Goal: Information Seeking & Learning: Learn about a topic

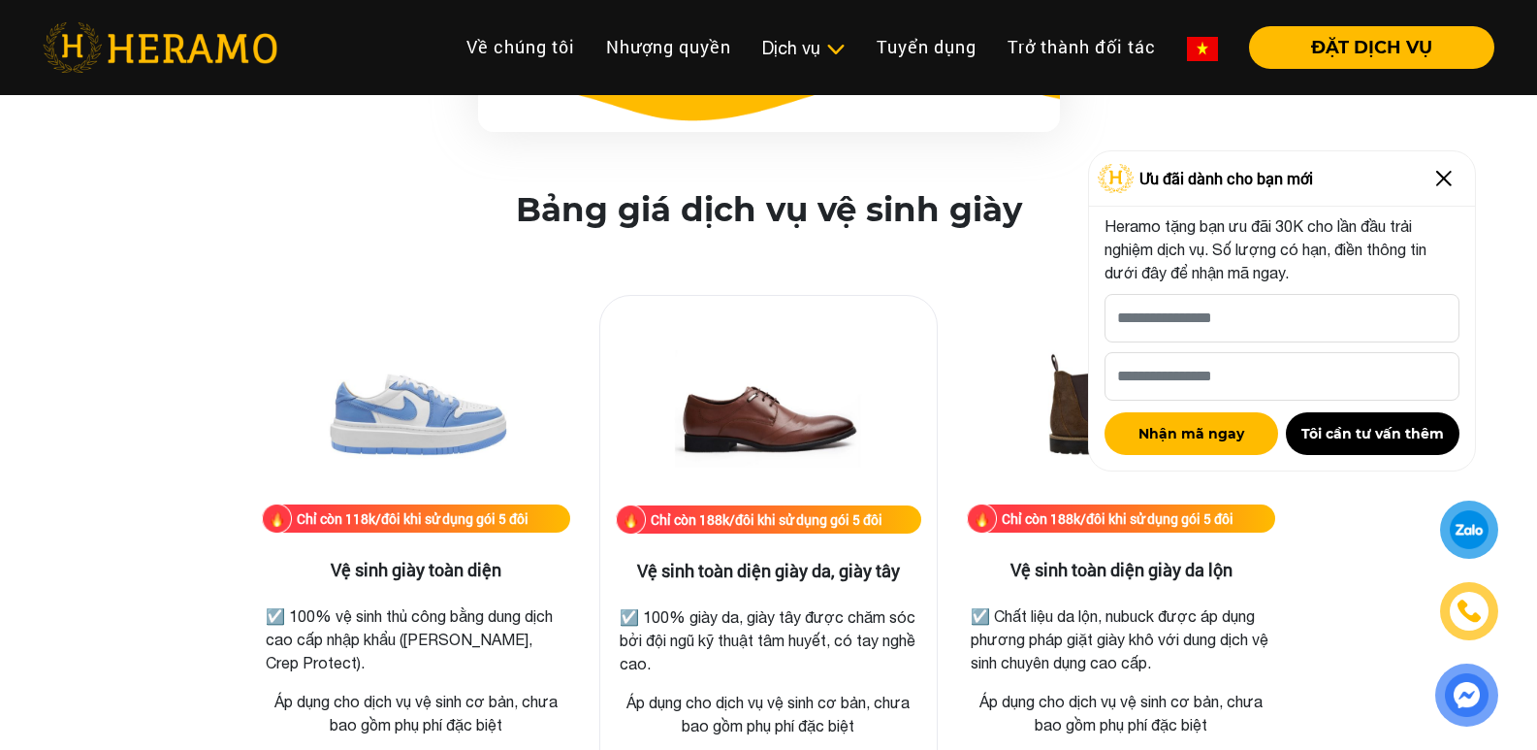
scroll to position [2812, 0]
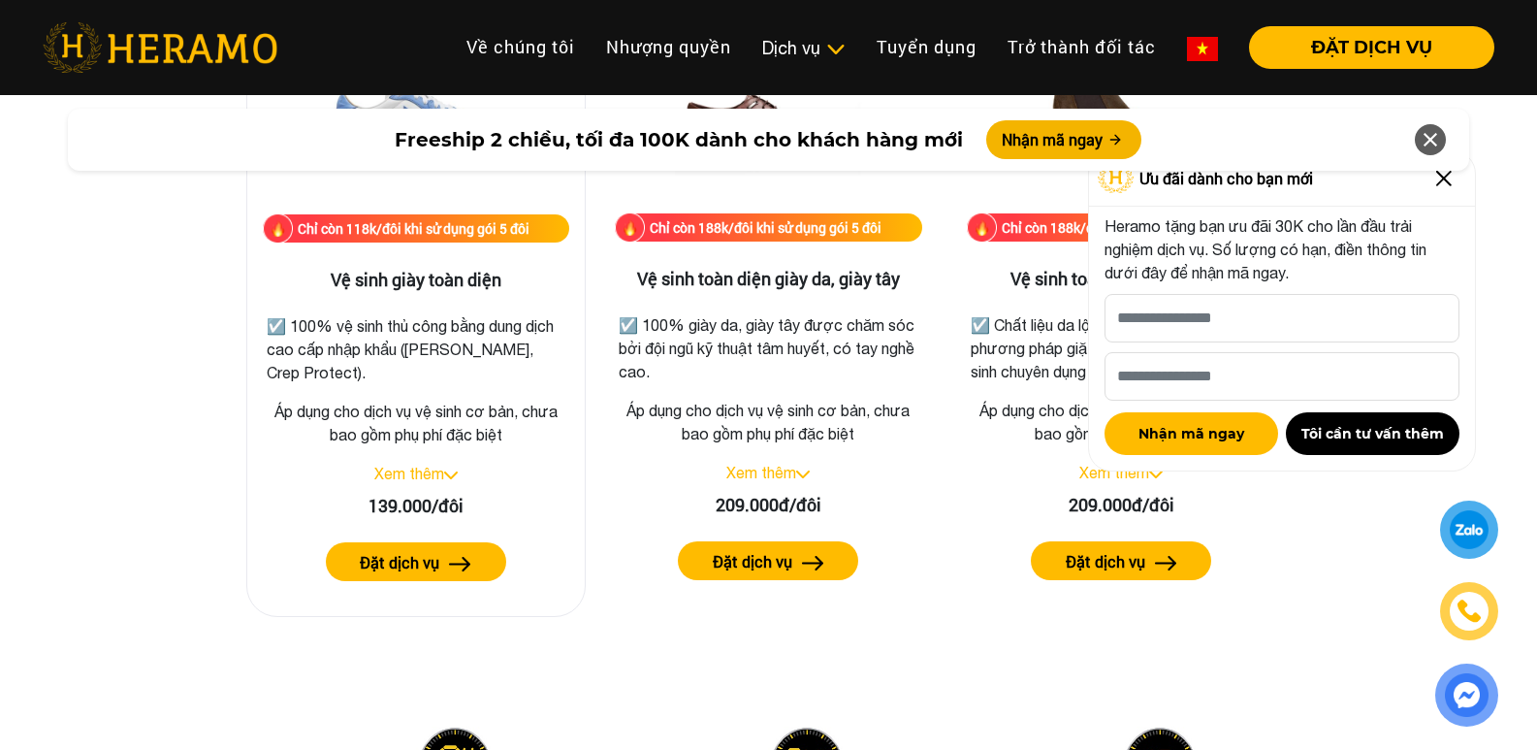
click at [416, 481] on link "Xem thêm" at bounding box center [409, 472] width 70 height 17
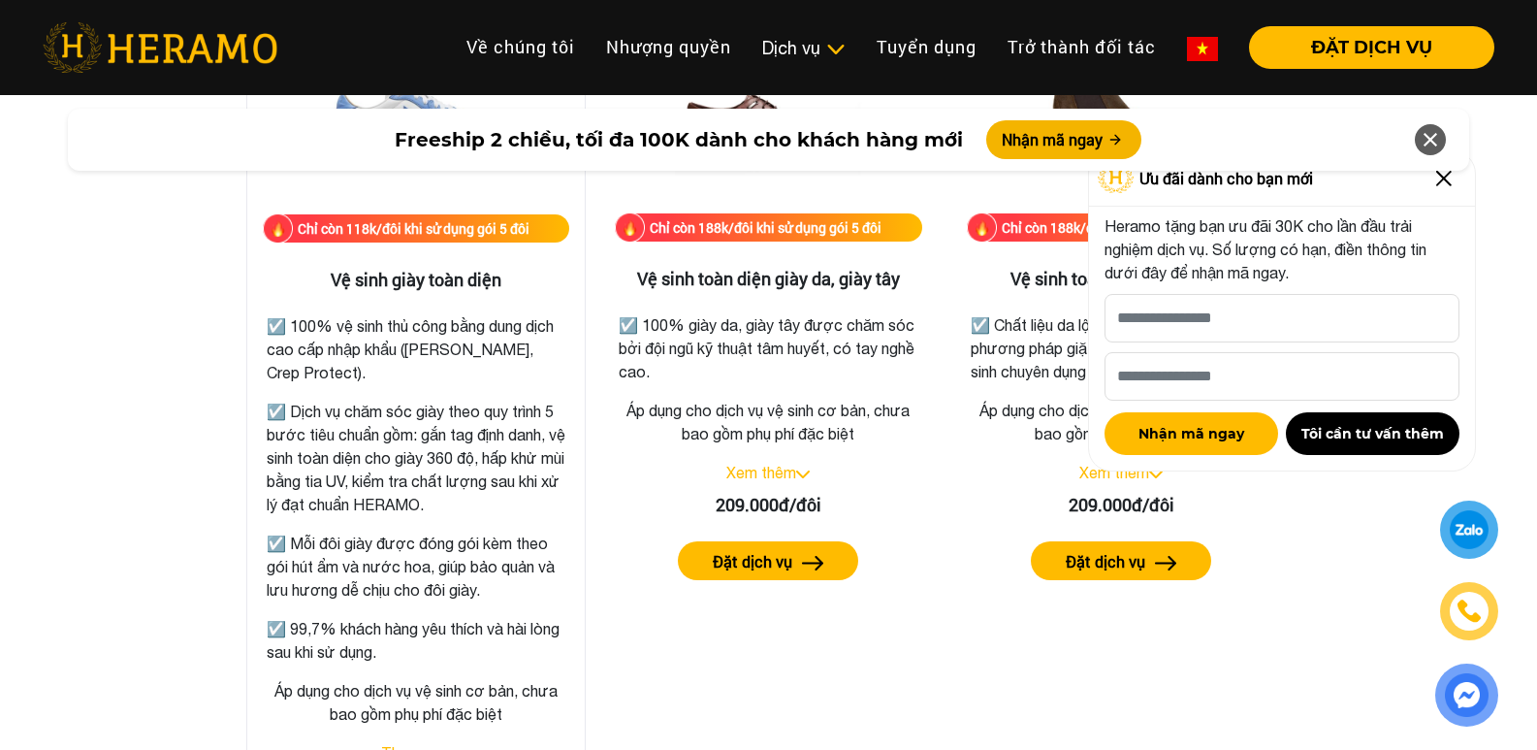
drag, startPoint x: 533, startPoint y: 505, endPoint x: 519, endPoint y: 488, distance: 22.7
click at [516, 491] on p "☑️ Dịch vụ chăm sóc giày theo quy trình 5 bước tiêu chuẩn gồm: gắn tag định dan…" at bounding box center [416, 458] width 299 height 116
click at [519, 488] on p "☑️ Dịch vụ chăm sóc giày theo quy trình 5 bước tiêu chuẩn gồm: gắn tag định dan…" at bounding box center [416, 458] width 299 height 116
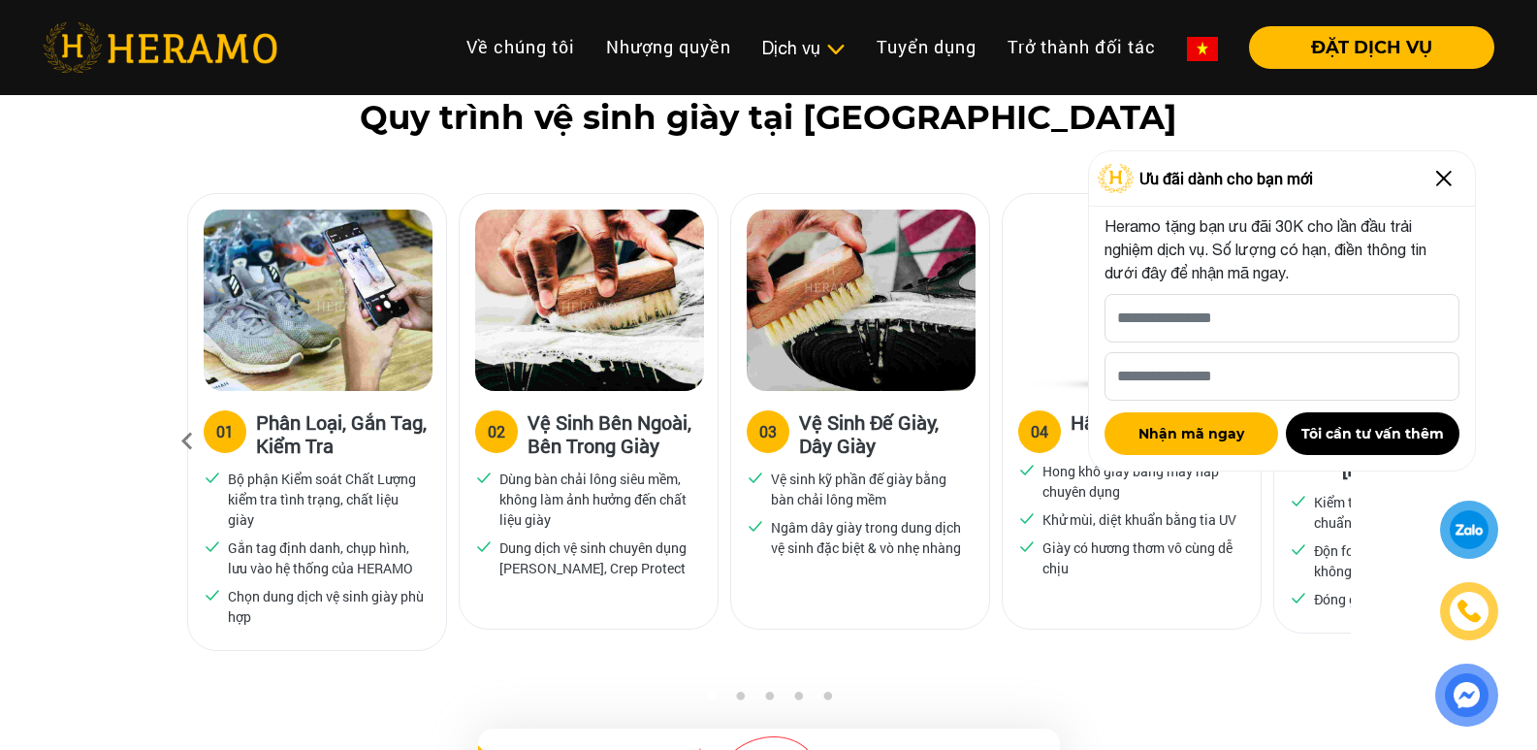
scroll to position [1261, 0]
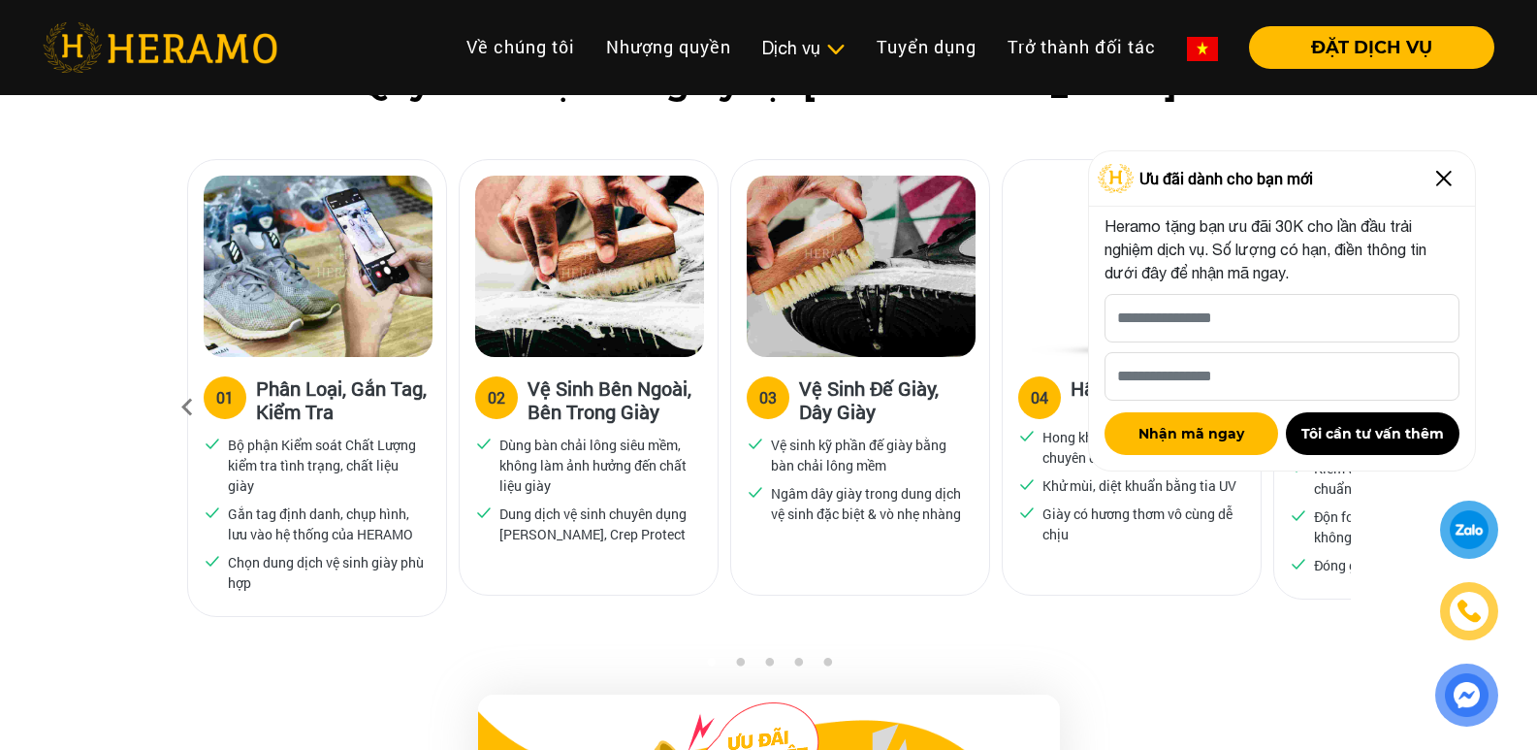
click at [1439, 176] on img at bounding box center [1443, 178] width 31 height 31
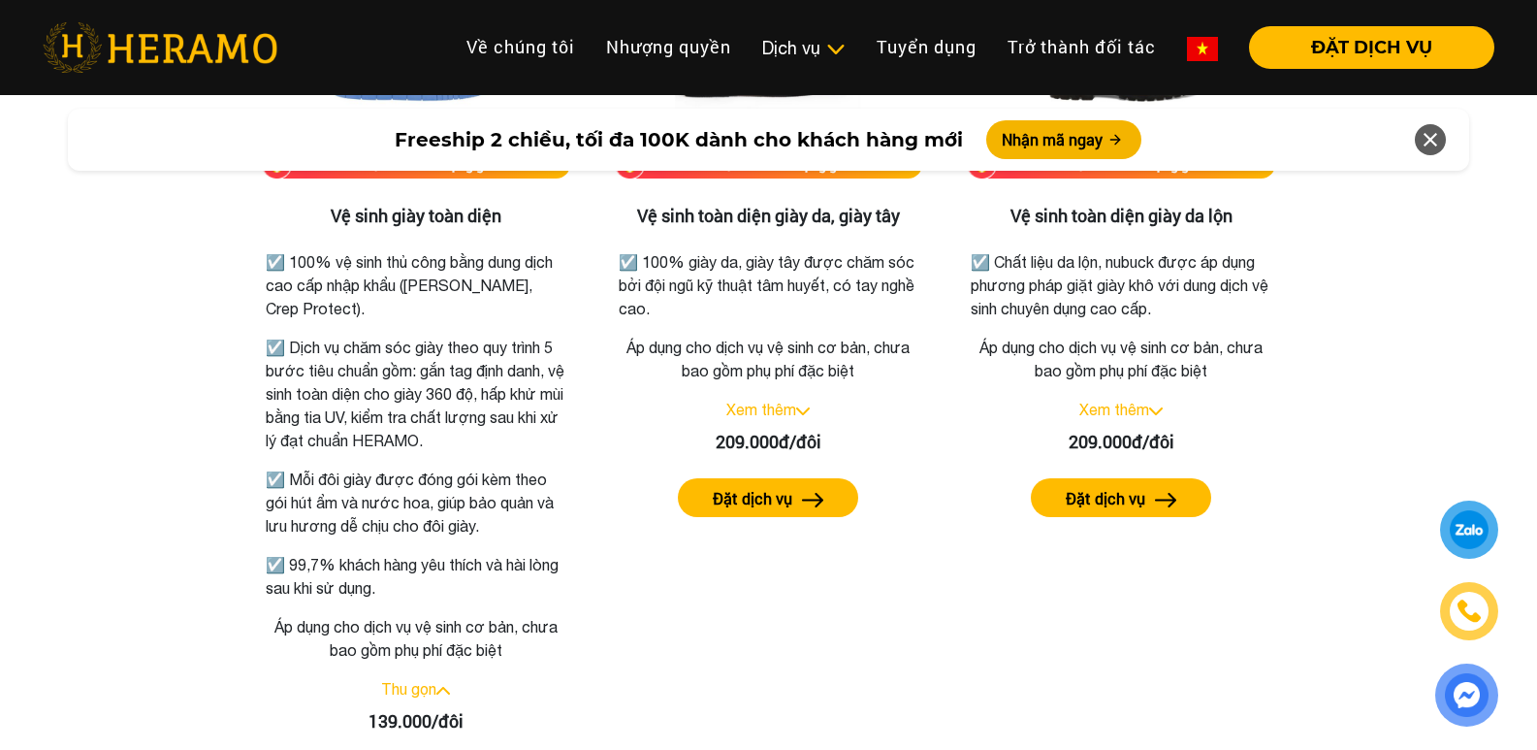
scroll to position [2909, 0]
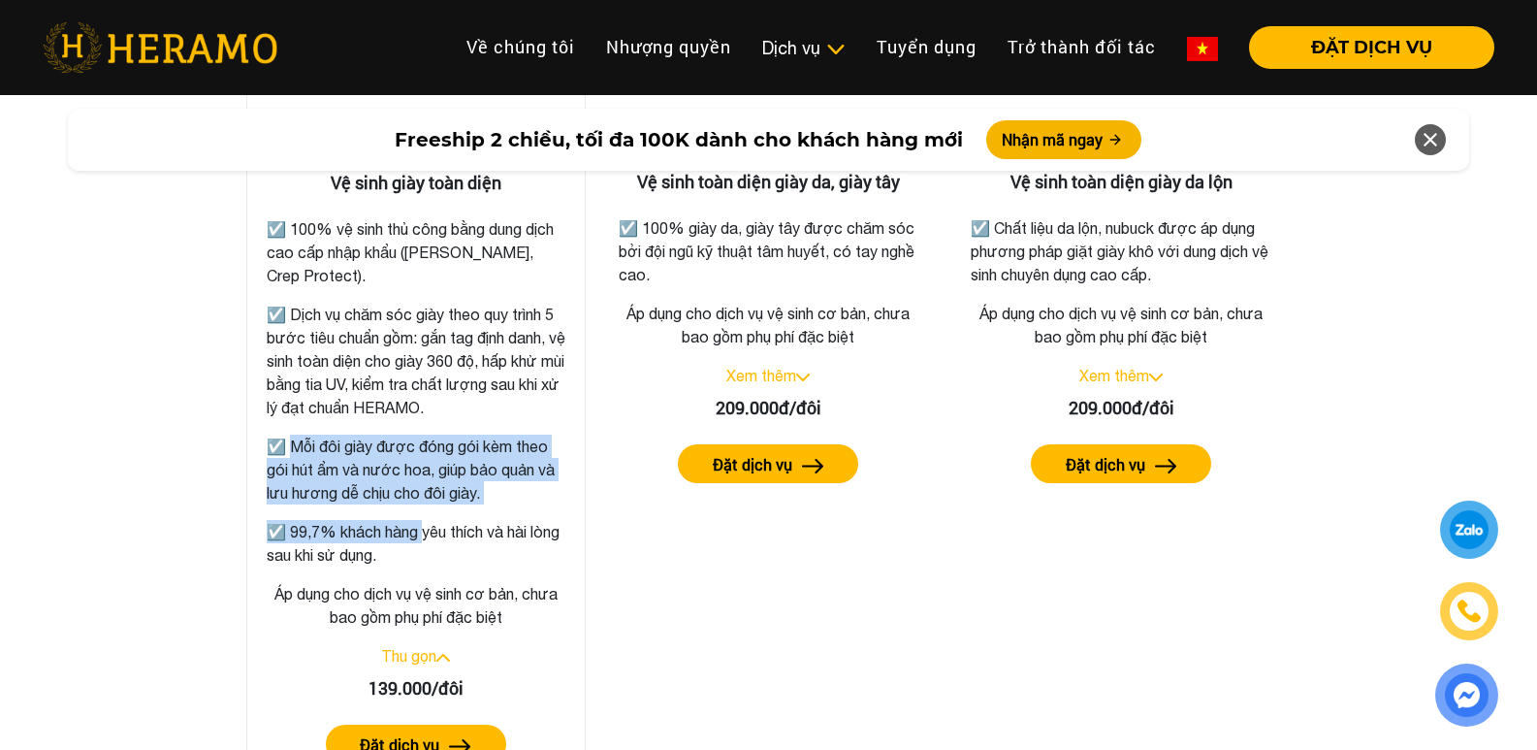
drag, startPoint x: 419, startPoint y: 541, endPoint x: 281, endPoint y: 424, distance: 180.9
click at [281, 424] on div "☑️ 100% vệ sinh thủ công bằng dung dịch cao cấp nhập khẩu ([PERSON_NAME], Crep …" at bounding box center [416, 386] width 299 height 361
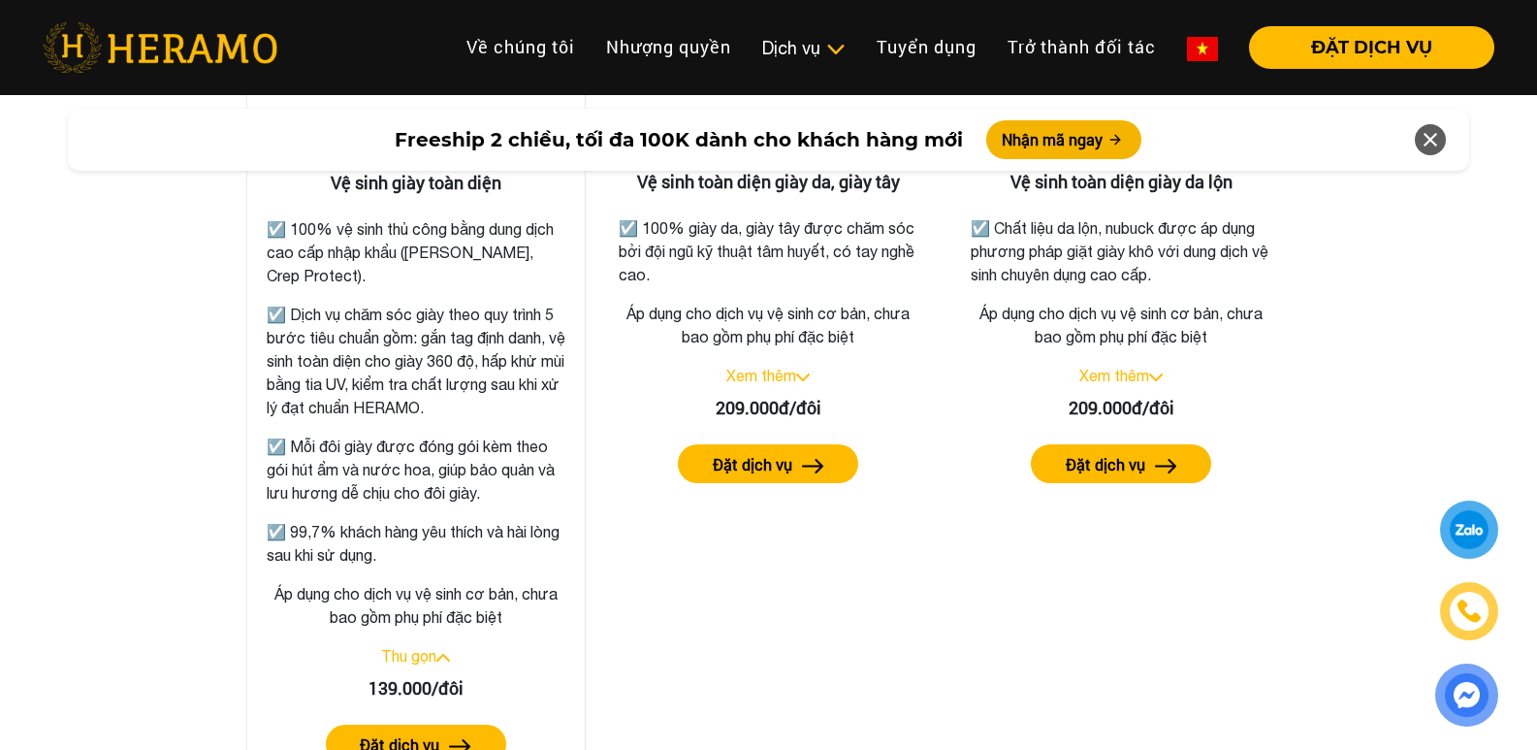
click at [510, 518] on div "☑️ 100% vệ sinh thủ công bằng dung dịch cao cấp nhập khẩu ([PERSON_NAME], Crep …" at bounding box center [416, 386] width 299 height 361
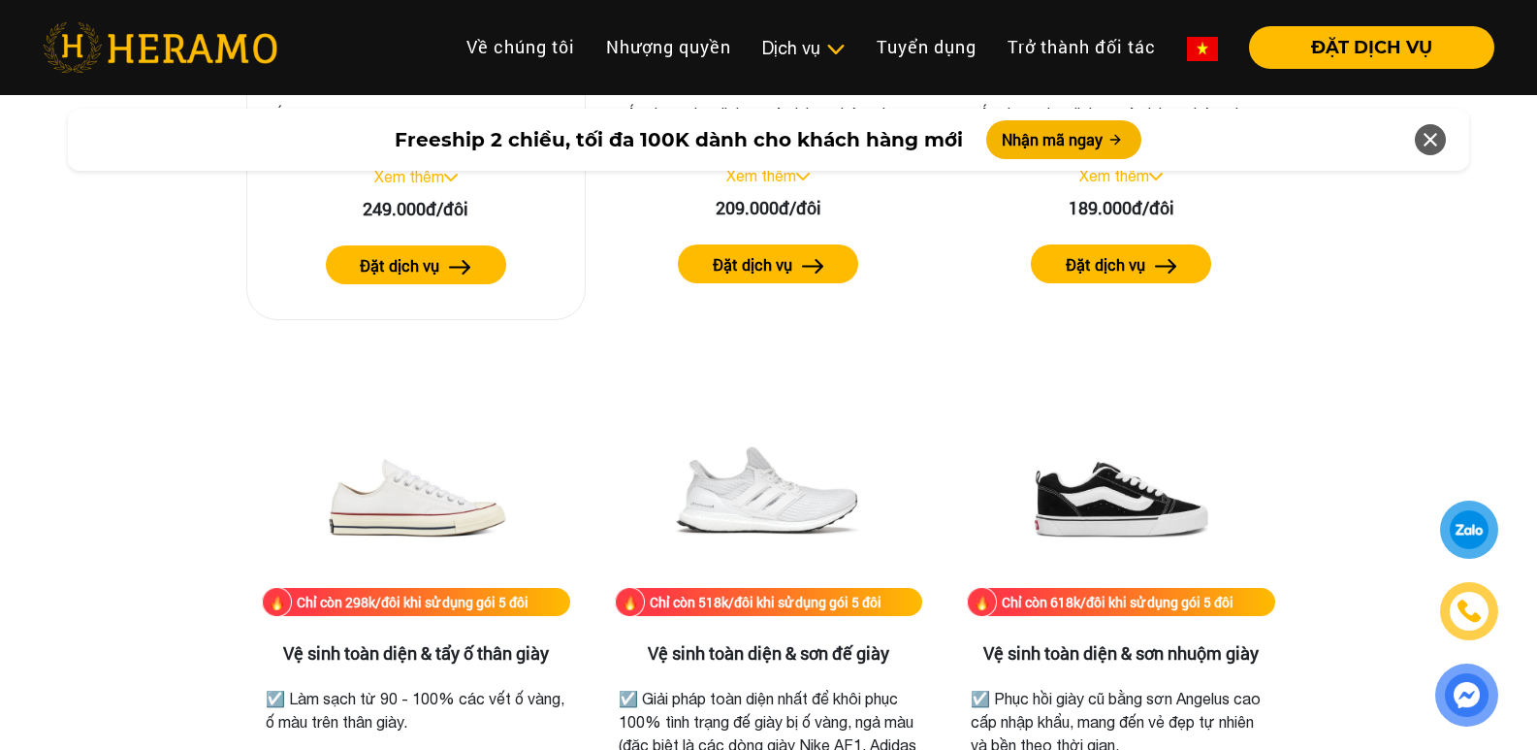
scroll to position [4168, 0]
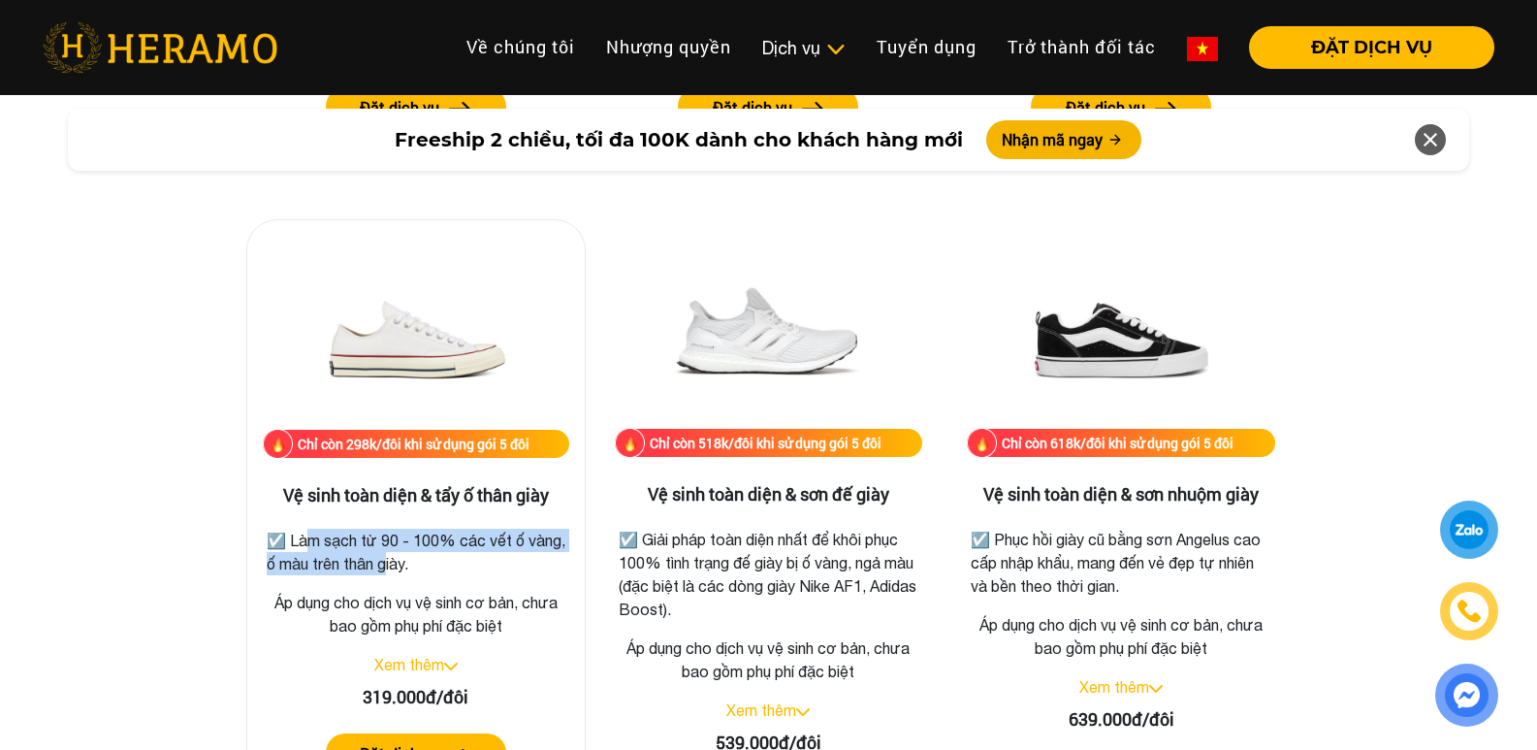
drag, startPoint x: 383, startPoint y: 554, endPoint x: 299, endPoint y: 529, distance: 87.8
click at [299, 529] on p "☑️ Làm sạch từ 90 - 100% các vết ố vàng, ố màu trên thân giày." at bounding box center [416, 551] width 299 height 47
click at [405, 555] on p "☑️ Làm sạch từ 90 - 100% các vết ố vàng, ố màu trên thân giày." at bounding box center [416, 551] width 299 height 47
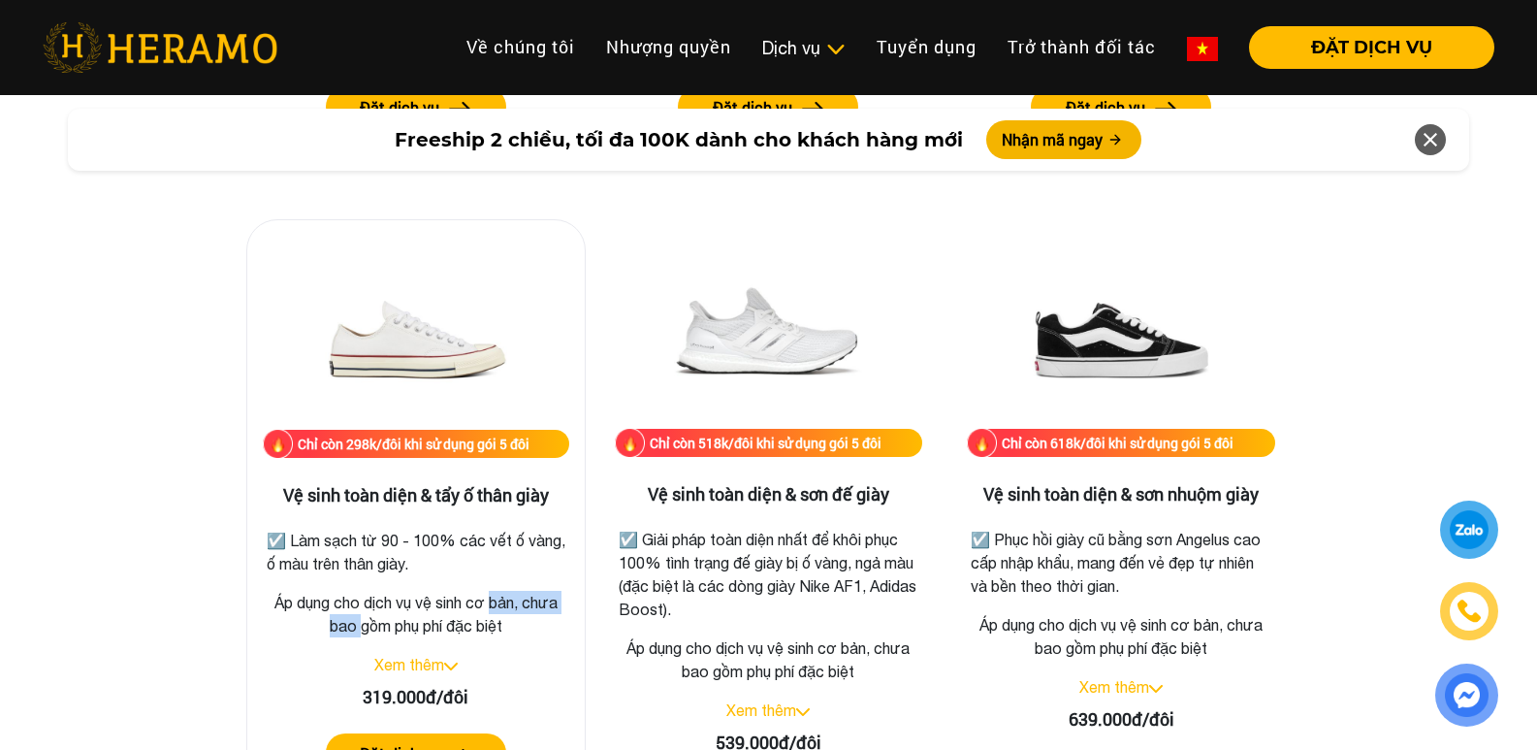
drag, startPoint x: 358, startPoint y: 619, endPoint x: 496, endPoint y: 607, distance: 139.2
click at [496, 607] on p "Áp dụng cho dịch vụ vệ sinh cơ bản, chưa bao gồm phụ phí đặc biệt" at bounding box center [416, 614] width 306 height 47
click at [416, 659] on link "Xem thêm" at bounding box center [409, 664] width 70 height 17
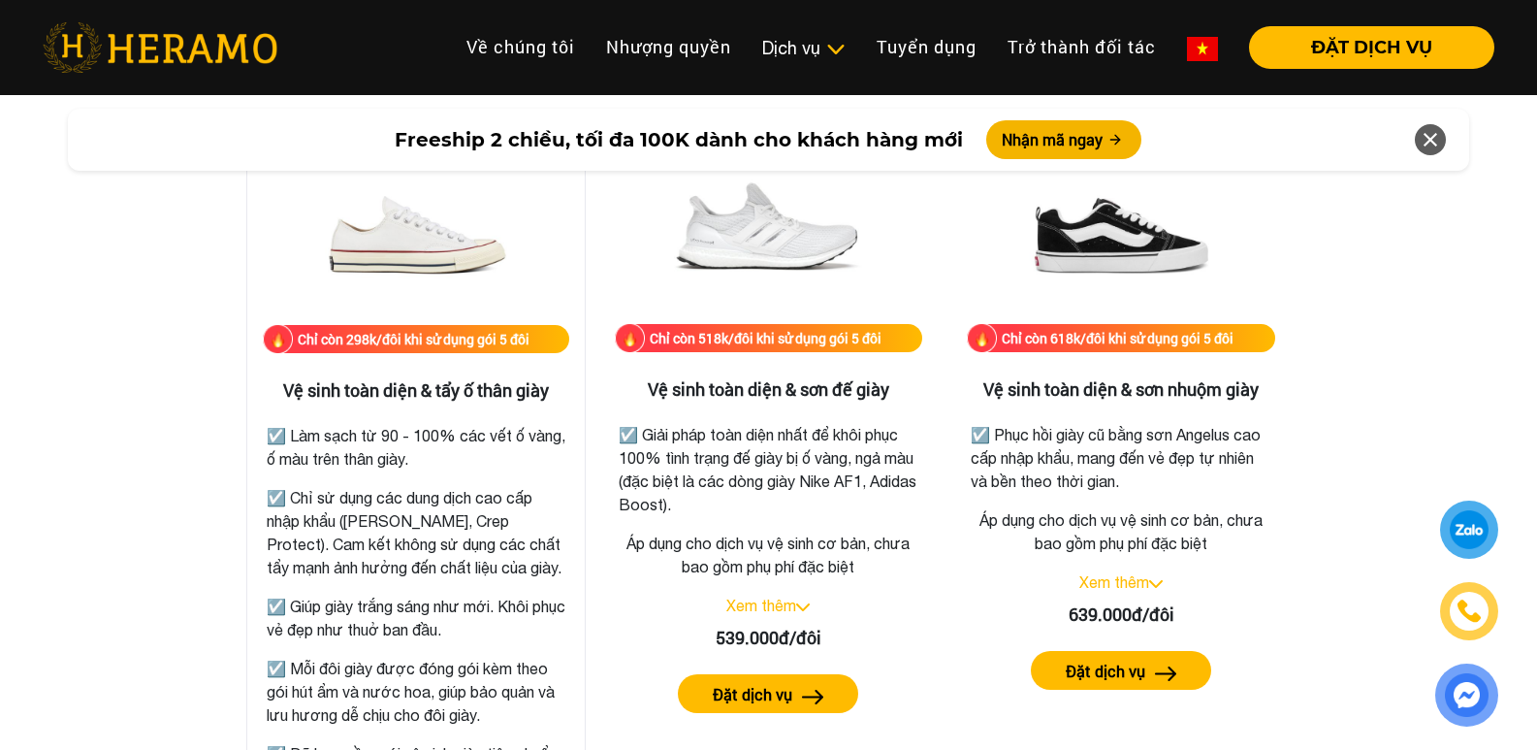
scroll to position [4459, 0]
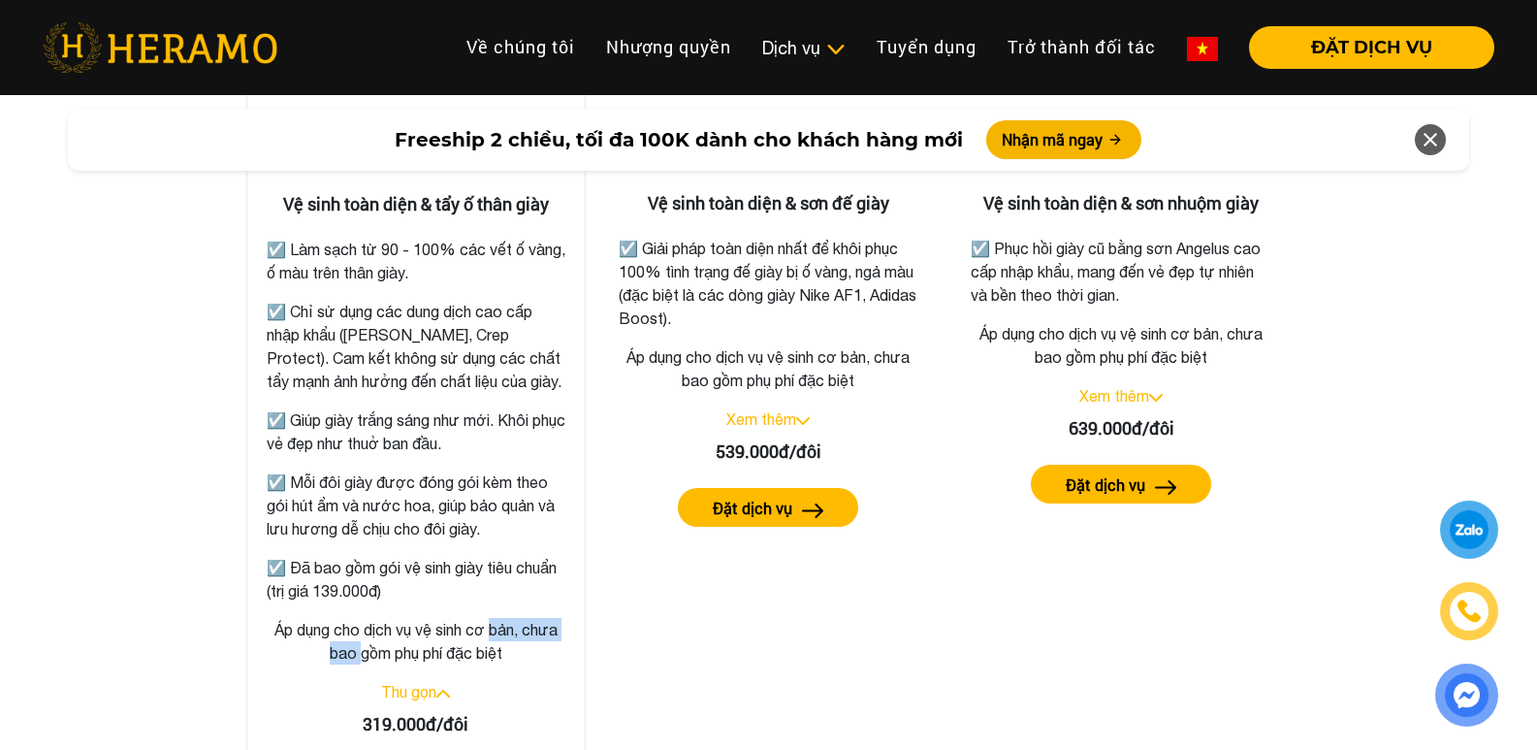
drag, startPoint x: 302, startPoint y: 317, endPoint x: 530, endPoint y: 439, distance: 259.4
click at [530, 439] on div "☑️ Làm sạch từ 90 - 100% các vết ố vàng, ố màu trên thân giày. ☑️ Chỉ sử dụng c…" at bounding box center [416, 414] width 299 height 376
click at [530, 439] on p "☑️ Giúp giày trắng sáng như mới. Khôi phục vẻ đẹp như thuở ban đầu." at bounding box center [416, 431] width 299 height 47
drag, startPoint x: 512, startPoint y: 522, endPoint x: 317, endPoint y: 480, distance: 199.3
click at [317, 480] on p "☑️ Mỗi đôi giày được đóng gói kèm theo gói hút ẩm và nước hoa, giúp bảo quản và…" at bounding box center [416, 505] width 299 height 70
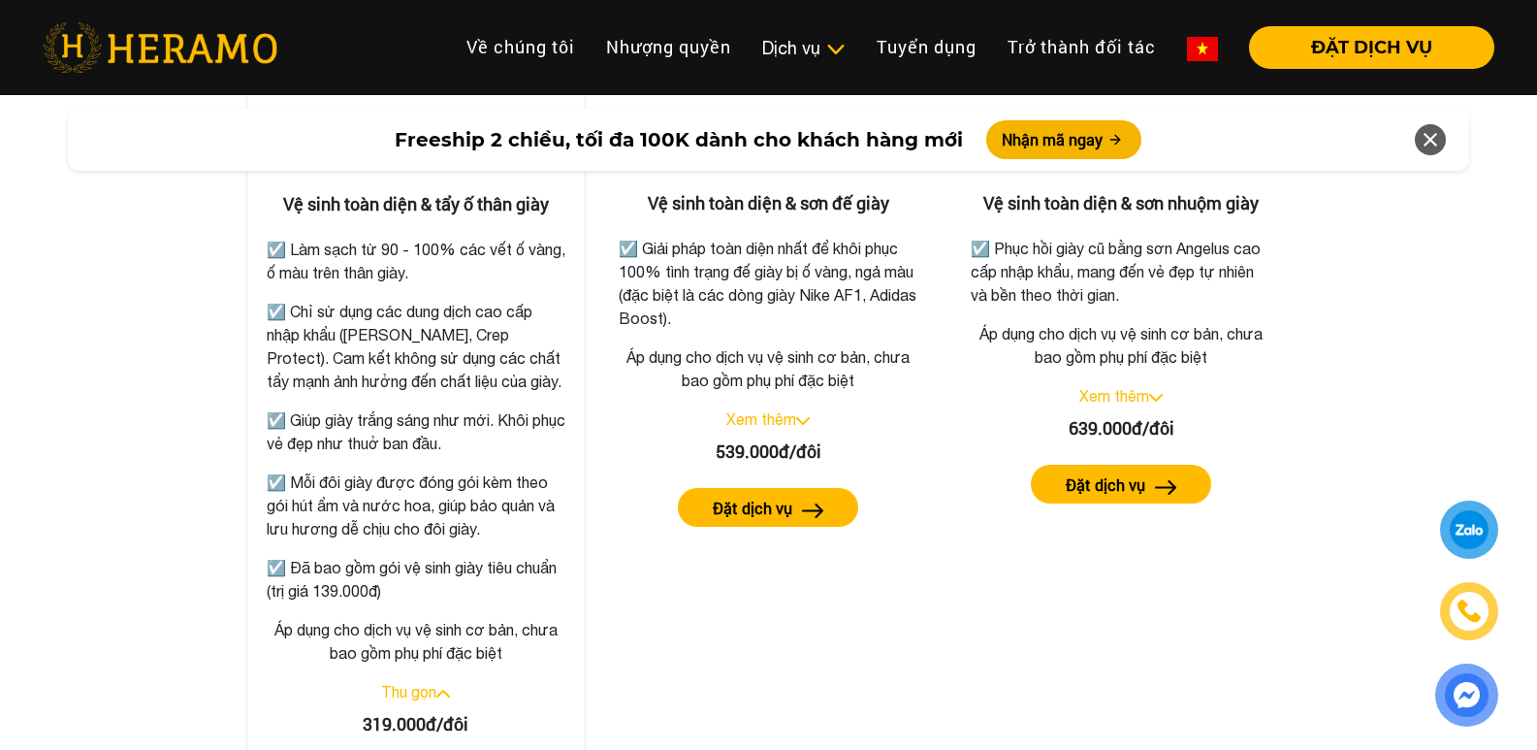
click at [317, 480] on p "☑️ Mỗi đôi giày được đóng gói kèm theo gói hút ẩm và nước hoa, giúp bảo quản và…" at bounding box center [416, 505] width 299 height 70
drag, startPoint x: 303, startPoint y: 565, endPoint x: 517, endPoint y: 587, distance: 215.4
click at [517, 587] on p "☑️ Đã bao gồm gói vệ sinh giày tiêu chuẩn (trị giá 139.000đ)" at bounding box center [416, 579] width 299 height 47
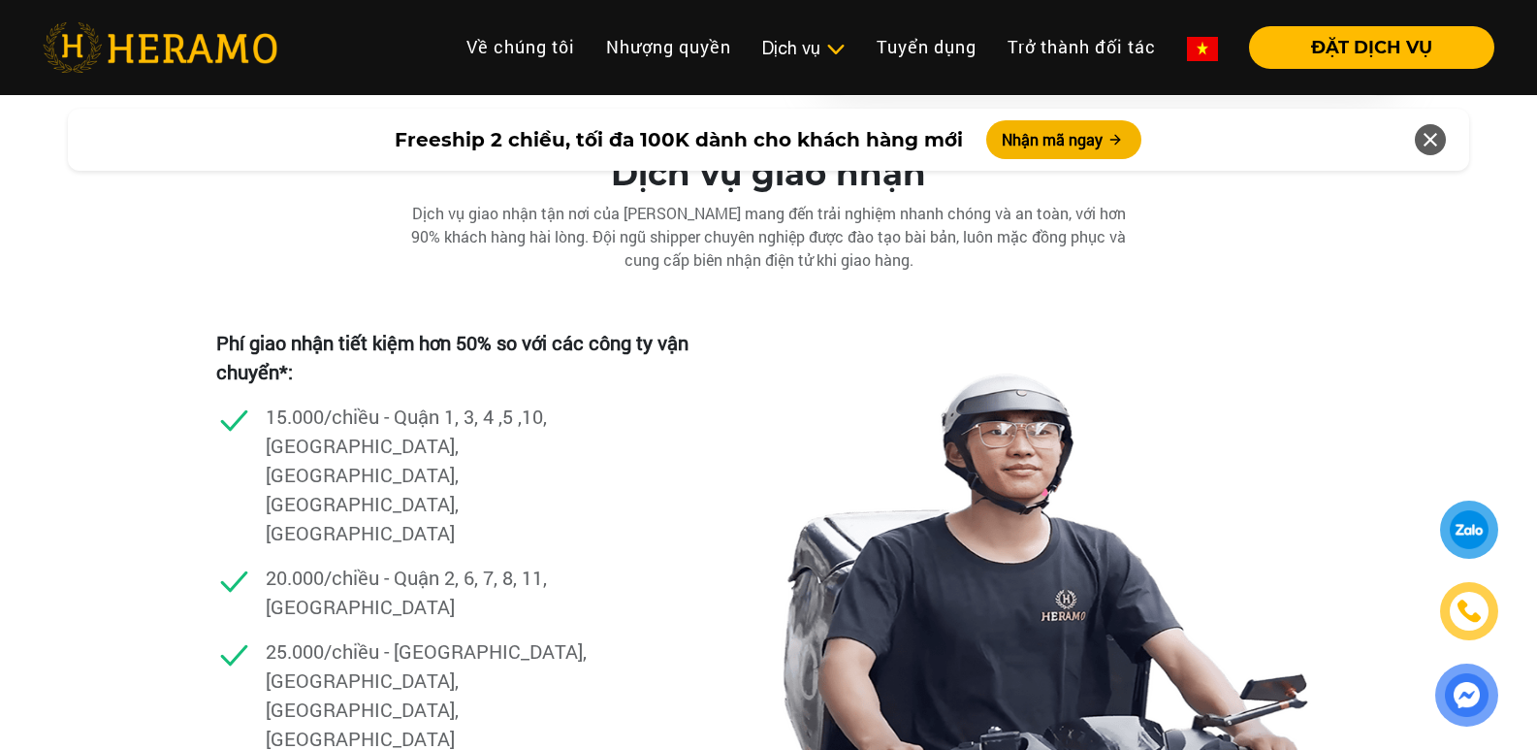
scroll to position [5815, 0]
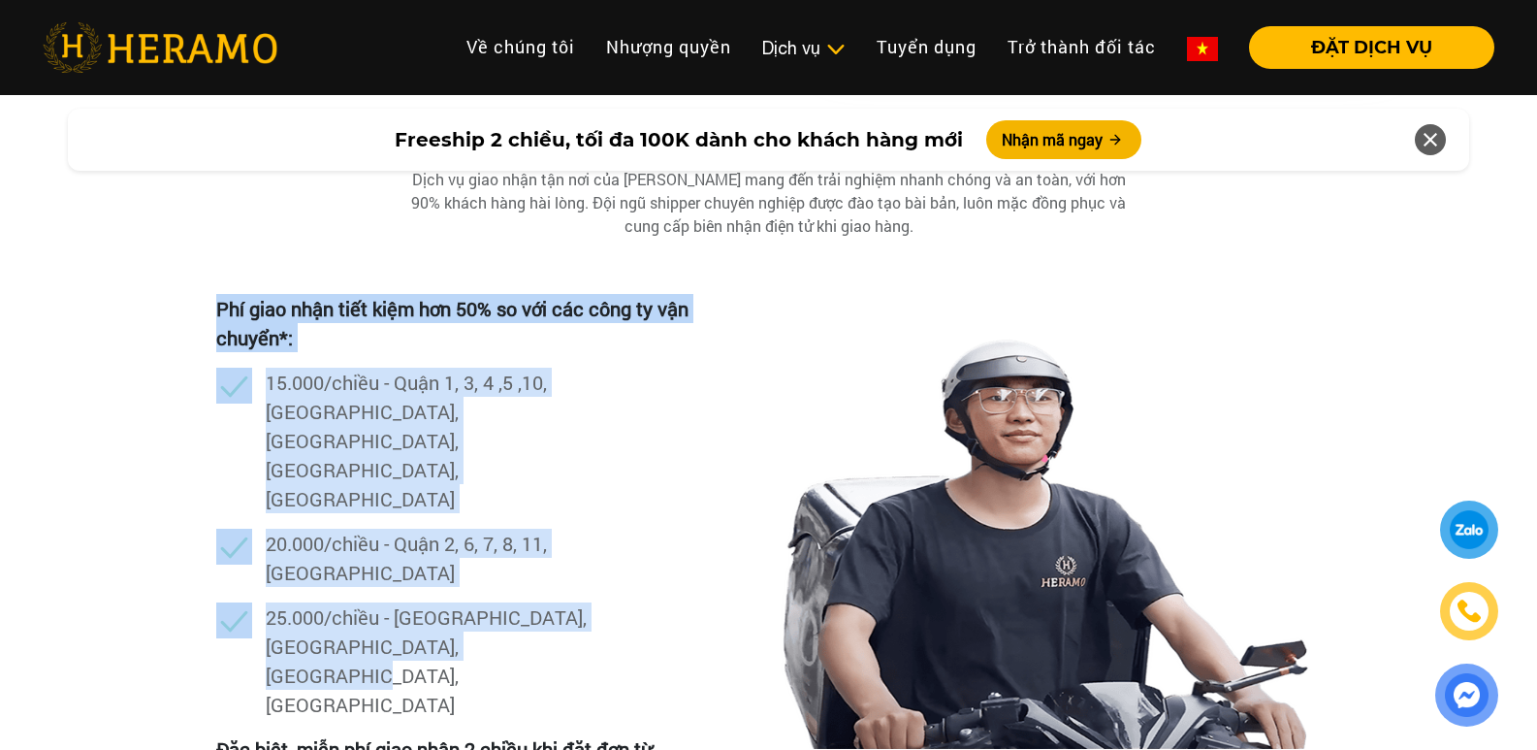
drag, startPoint x: 217, startPoint y: 304, endPoint x: 515, endPoint y: 564, distance: 395.8
click at [515, 564] on div "Phí giao nhận tiết kiệm hơn 50% so với các công ty vận chuyển*: 15.000/chiều - …" at bounding box center [464, 514] width 497 height 440
click at [539, 602] on p "25.000/chiều - [GEOGRAPHIC_DATA], [GEOGRAPHIC_DATA], [GEOGRAPHIC_DATA], [GEOGRA…" at bounding box center [431, 660] width 330 height 116
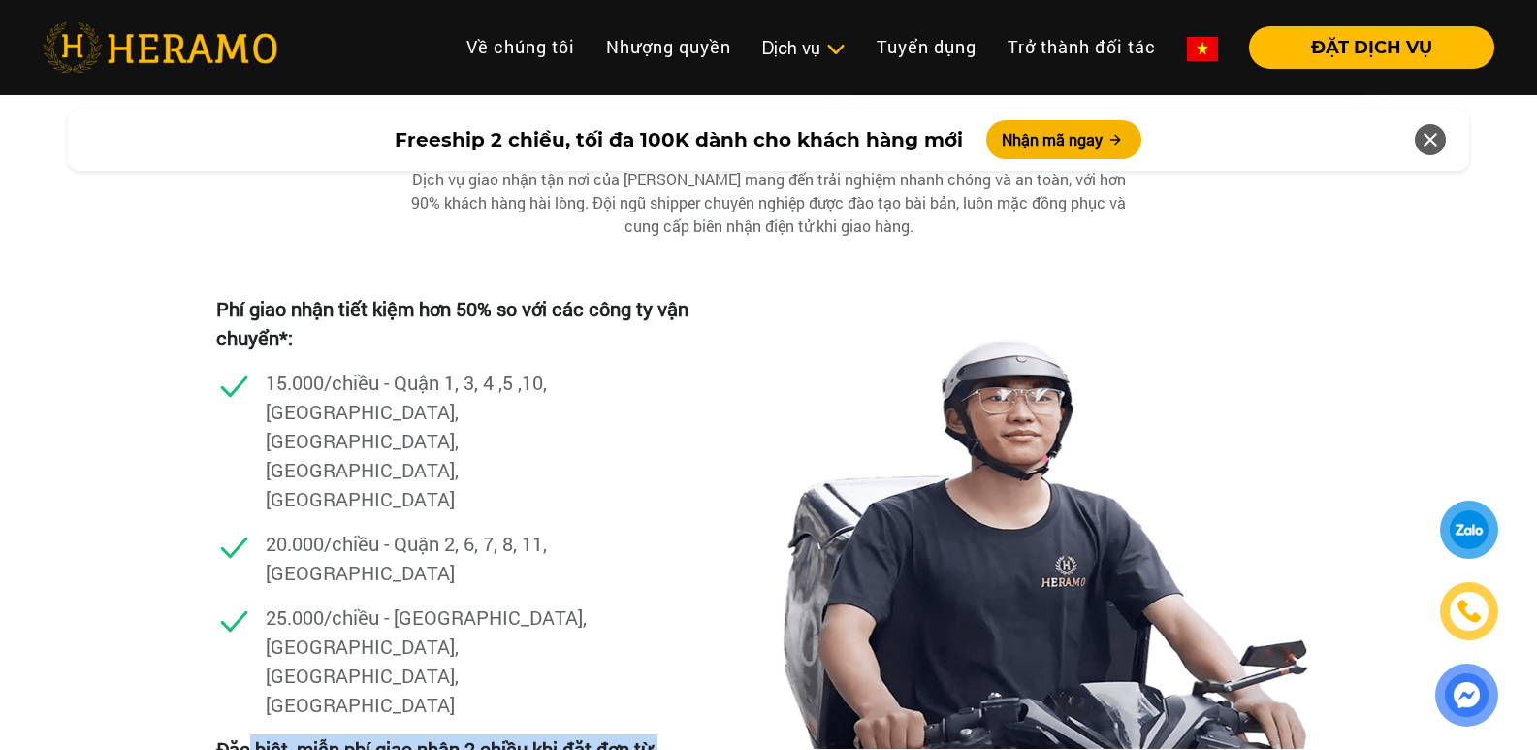
drag, startPoint x: 247, startPoint y: 607, endPoint x: 503, endPoint y: 653, distance: 260.0
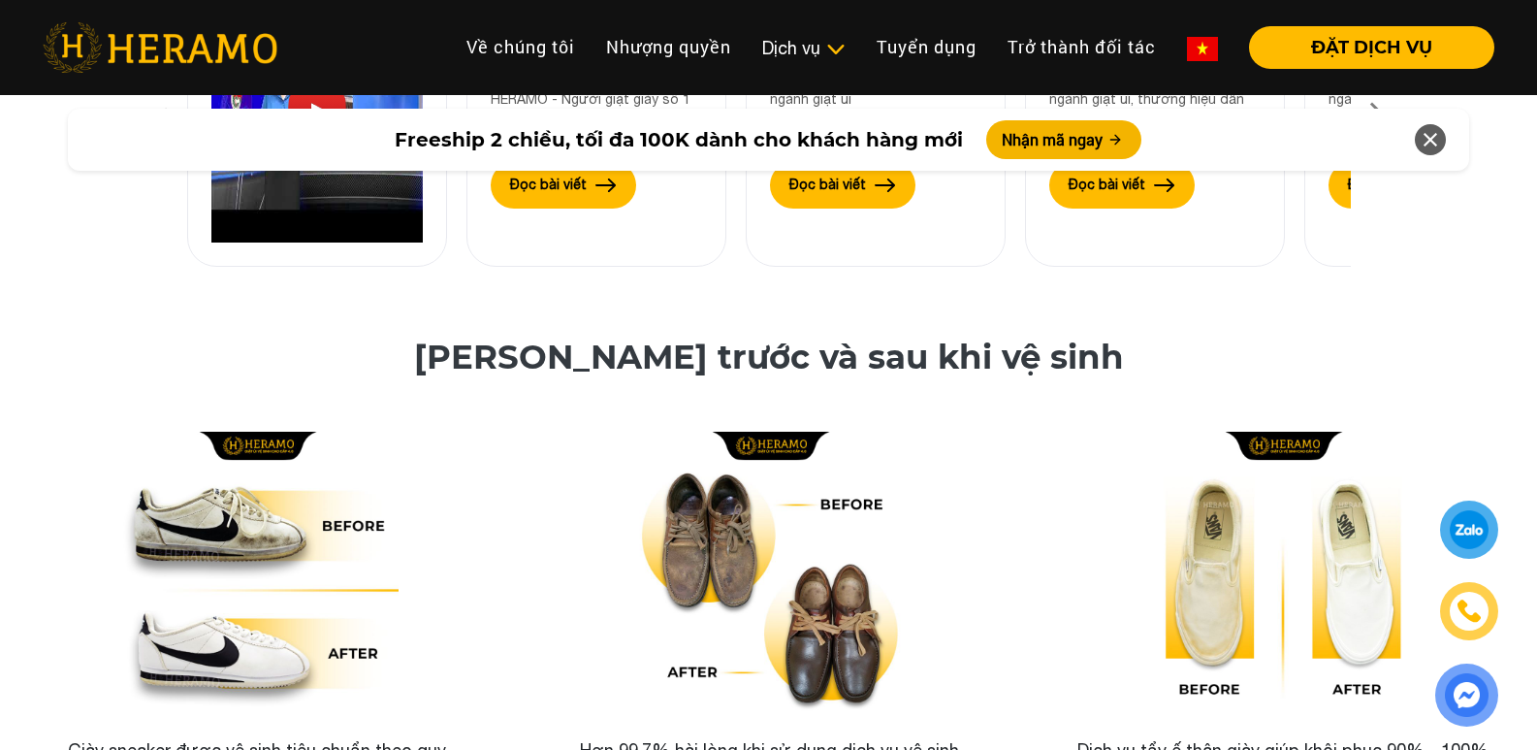
scroll to position [6979, 0]
